Goal: Check status: Check status

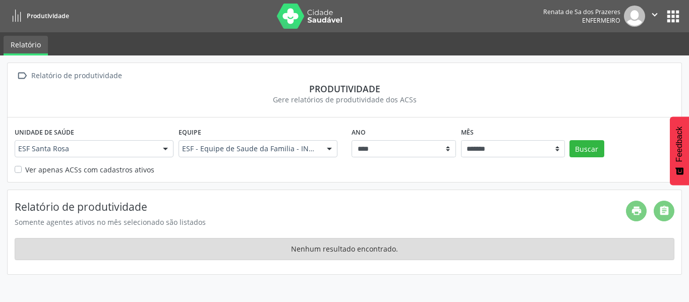
click at [15, 18] on icon at bounding box center [17, 16] width 13 height 13
drag, startPoint x: 20, startPoint y: 50, endPoint x: 25, endPoint y: 49, distance: 5.1
click at [20, 50] on link "Relatório" at bounding box center [26, 46] width 44 height 20
click at [18, 8] on link "Produtividade" at bounding box center [38, 16] width 62 height 17
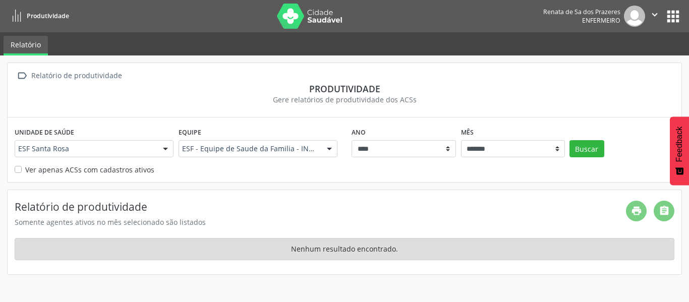
drag, startPoint x: 116, startPoint y: 152, endPoint x: 124, endPoint y: 152, distance: 7.6
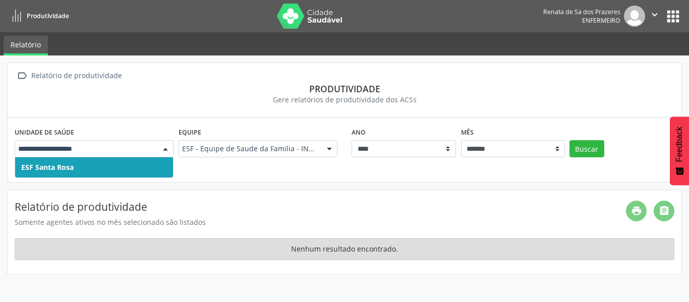
drag, startPoint x: 242, startPoint y: 149, endPoint x: 293, endPoint y: 148, distance: 51.4
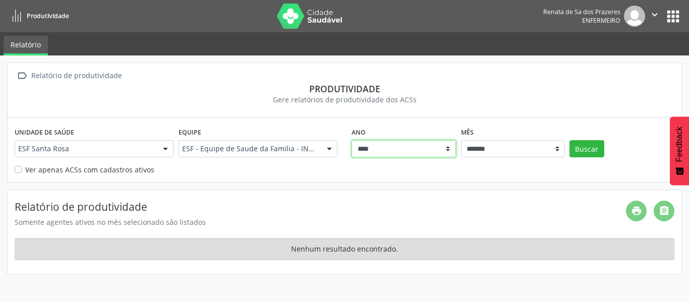
drag, startPoint x: 387, startPoint y: 152, endPoint x: 447, endPoint y: 147, distance: 60.2
click at [392, 152] on select "****" at bounding box center [403, 148] width 104 height 17
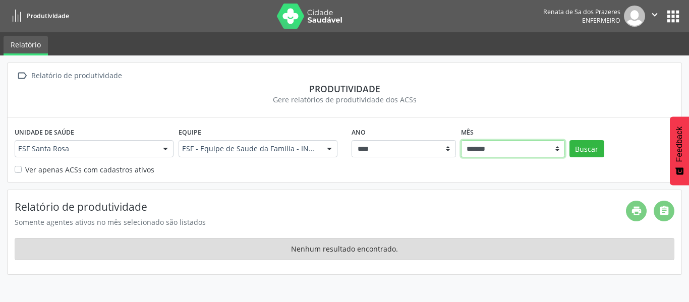
click at [472, 145] on select "******* ******** ****** ***** ***** **** ***** ***** ********* *******" at bounding box center [513, 148] width 104 height 17
click at [109, 171] on label "Ver apenas ACSs com cadastros ativos" at bounding box center [89, 169] width 129 height 11
click at [586, 148] on button "Buscar" at bounding box center [586, 148] width 35 height 17
click at [22, 51] on link "Relatório" at bounding box center [26, 46] width 44 height 20
click at [18, 13] on icon at bounding box center [17, 16] width 13 height 13
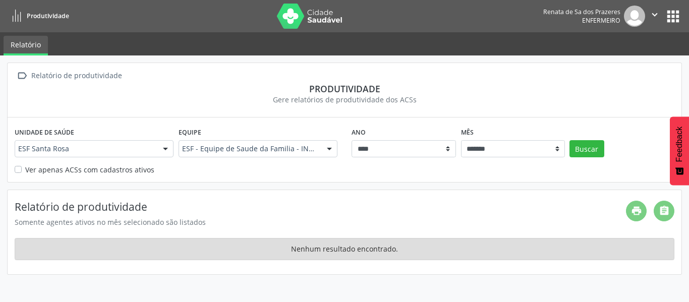
click at [18, 13] on icon at bounding box center [17, 16] width 13 height 13
click at [664, 15] on button "apps" at bounding box center [673, 17] width 18 height 18
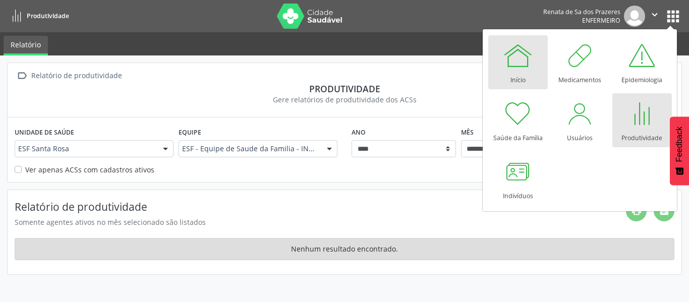
click at [524, 61] on div at bounding box center [518, 55] width 30 height 30
